Goal: Task Accomplishment & Management: Use online tool/utility

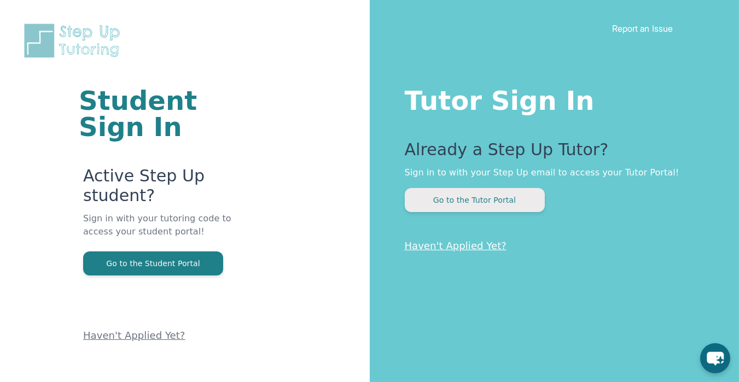
click at [522, 204] on button "Go to the Tutor Portal" at bounding box center [475, 200] width 140 height 24
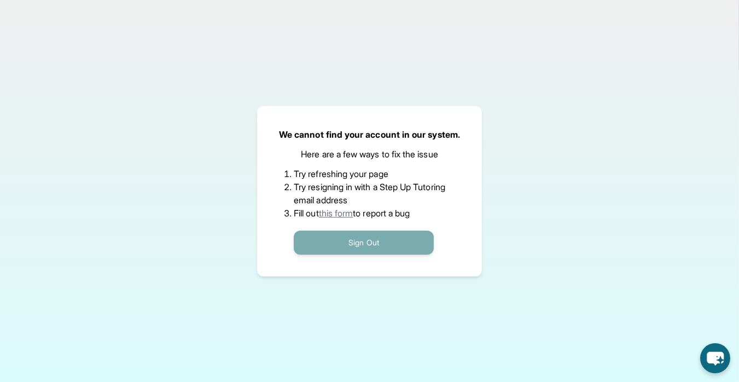
click at [365, 243] on button "Sign Out" at bounding box center [364, 243] width 140 height 24
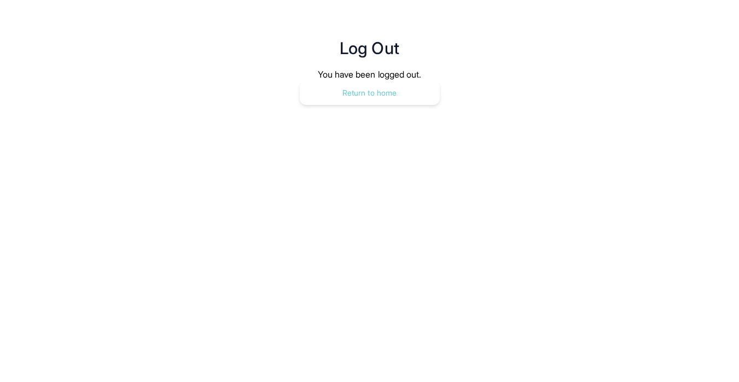
click at [378, 100] on button "Return to home" at bounding box center [370, 93] width 140 height 24
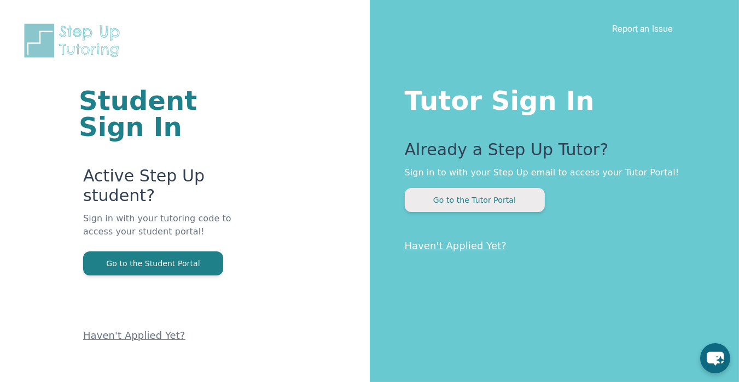
click at [449, 208] on button "Go to the Tutor Portal" at bounding box center [475, 200] width 140 height 24
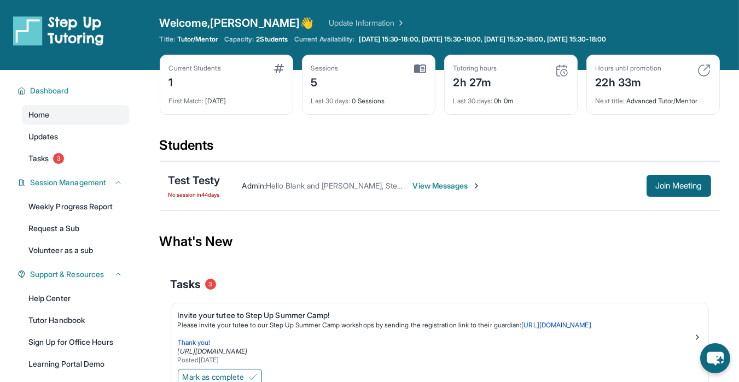
click at [329, 23] on link "Update Information" at bounding box center [367, 23] width 77 height 11
drag, startPoint x: 666, startPoint y: 74, endPoint x: 601, endPoint y: 76, distance: 65.1
click at [601, 76] on div "Hours until promotion 22h 33m" at bounding box center [653, 77] width 115 height 26
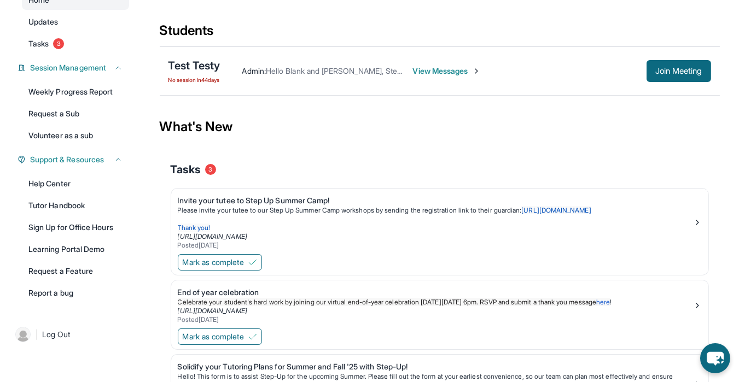
scroll to position [121, 0]
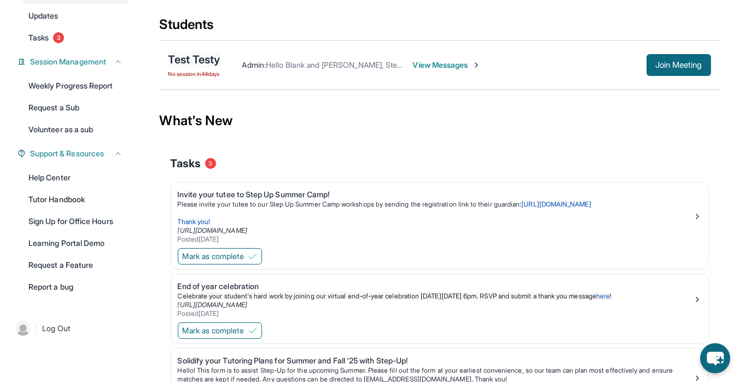
click at [205, 57] on div "Test Testy" at bounding box center [195, 59] width 52 height 15
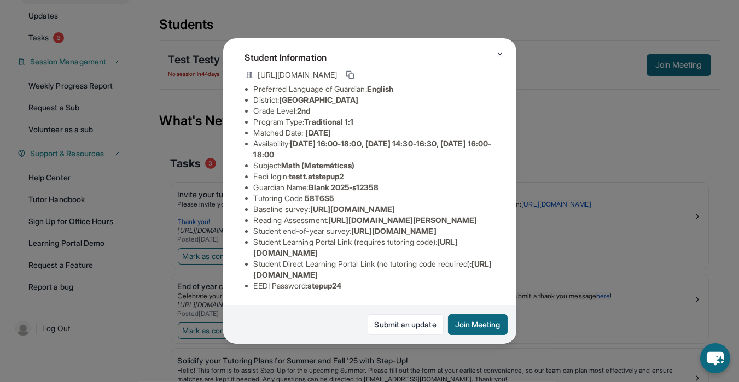
scroll to position [143, 0]
click at [501, 52] on img at bounding box center [500, 54] width 9 height 9
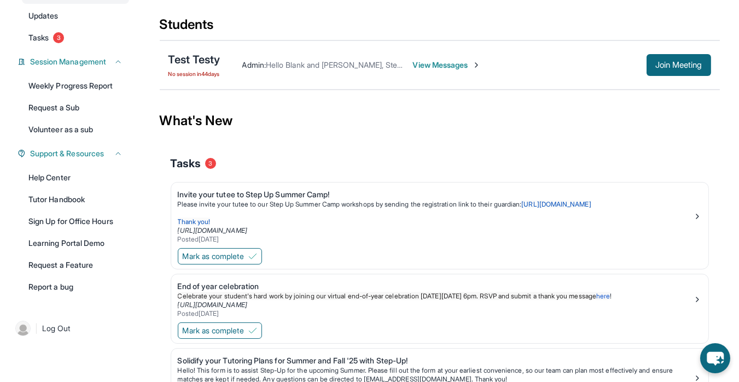
click at [449, 65] on span "View Messages" at bounding box center [447, 65] width 68 height 11
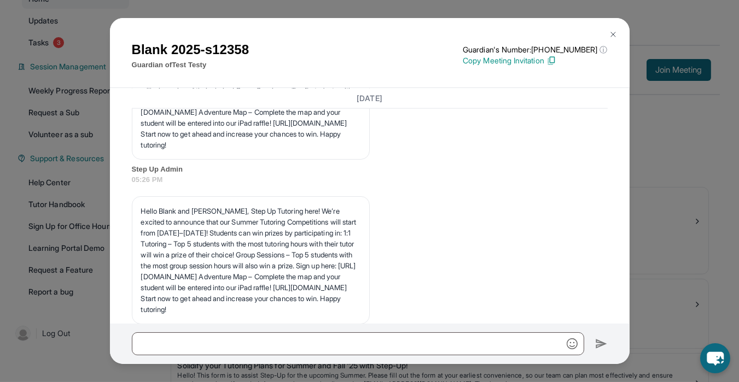
scroll to position [1470, 0]
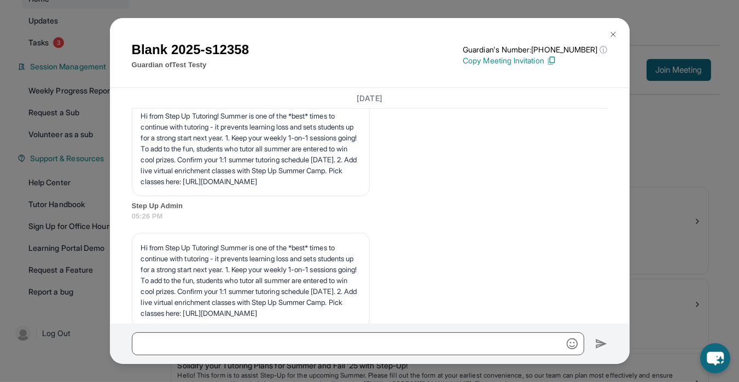
click at [614, 30] on button at bounding box center [613, 35] width 22 height 22
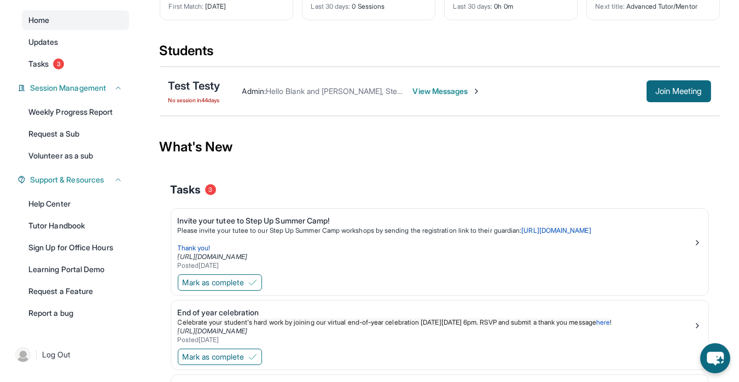
scroll to position [97, 0]
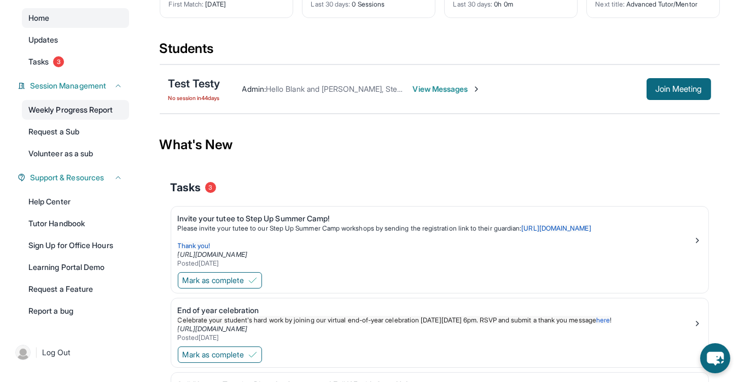
click at [106, 111] on link "Weekly Progress Report" at bounding box center [75, 110] width 107 height 20
click at [94, 129] on link "Request a Sub" at bounding box center [75, 132] width 107 height 20
click at [53, 155] on link "Volunteer as a sub" at bounding box center [75, 154] width 107 height 20
click at [97, 202] on link "Help Center" at bounding box center [75, 202] width 107 height 20
click at [101, 219] on link "Tutor Handbook" at bounding box center [75, 224] width 107 height 20
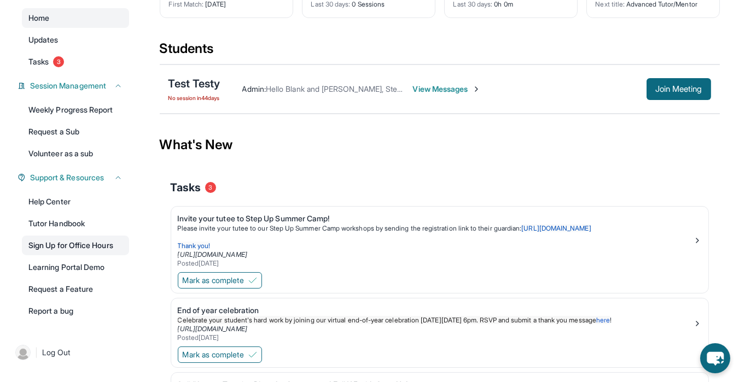
click at [91, 247] on link "Sign Up for Office Hours" at bounding box center [75, 246] width 107 height 20
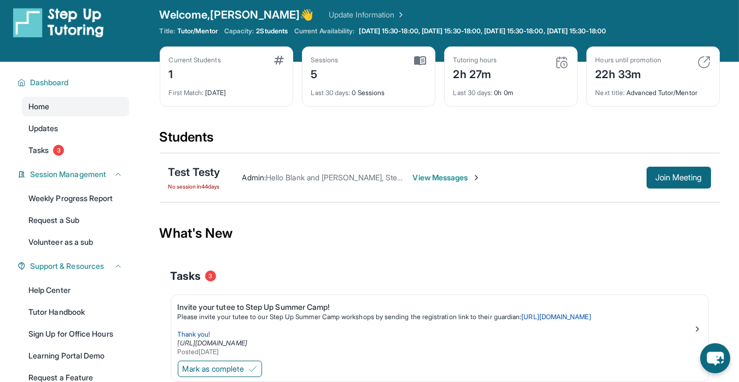
scroll to position [0, 0]
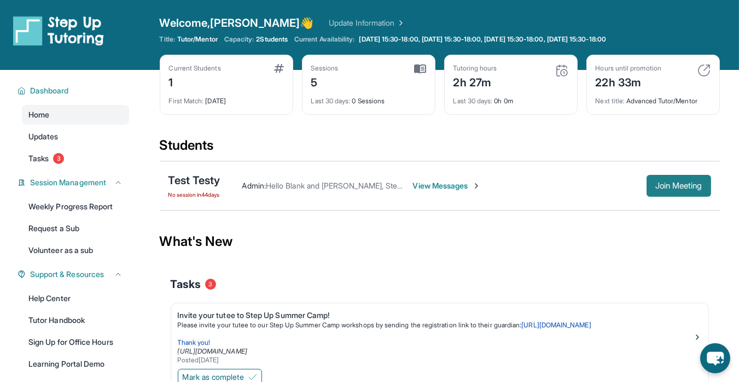
click at [674, 186] on span "Join Meeting" at bounding box center [678, 186] width 47 height 7
